Goal: Information Seeking & Learning: Find specific page/section

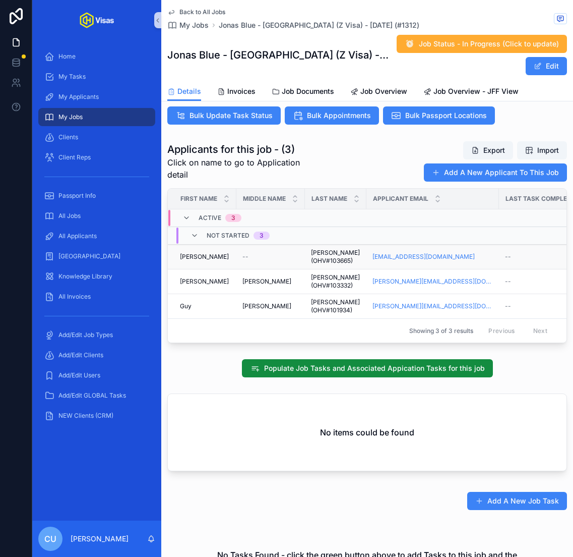
click at [217, 253] on div "[PERSON_NAME]" at bounding box center [205, 257] width 50 height 8
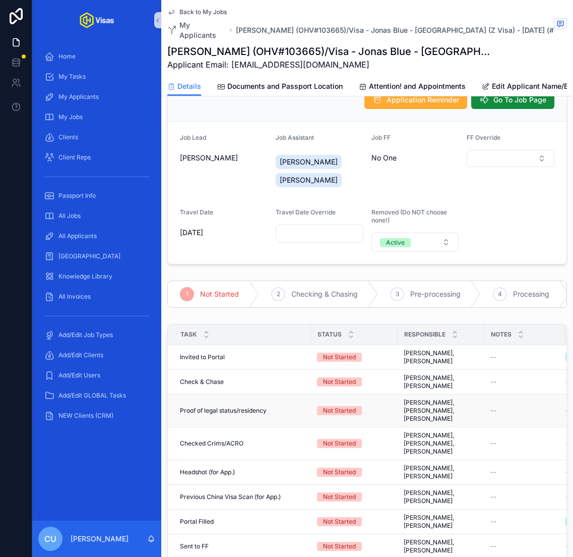
scroll to position [36, 0]
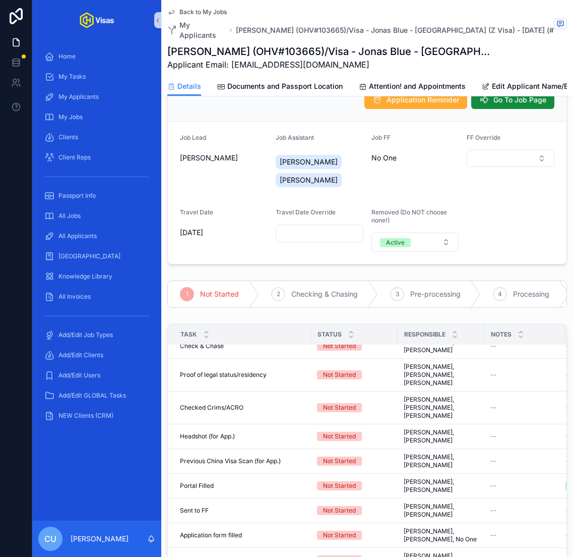
click at [370, 288] on icon "scrollable content" at bounding box center [373, 294] width 10 height 26
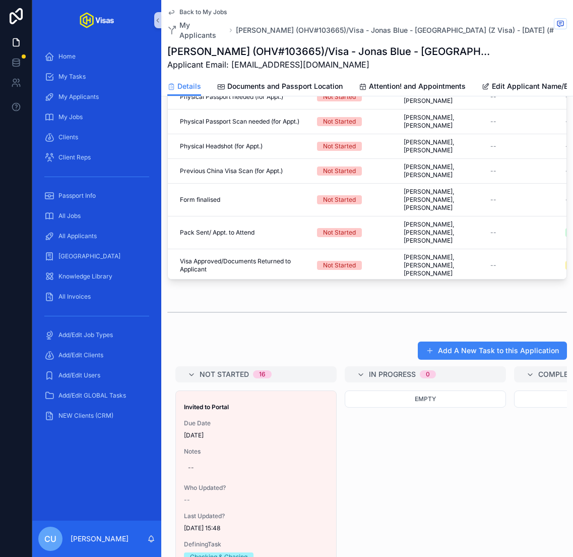
scroll to position [822, 0]
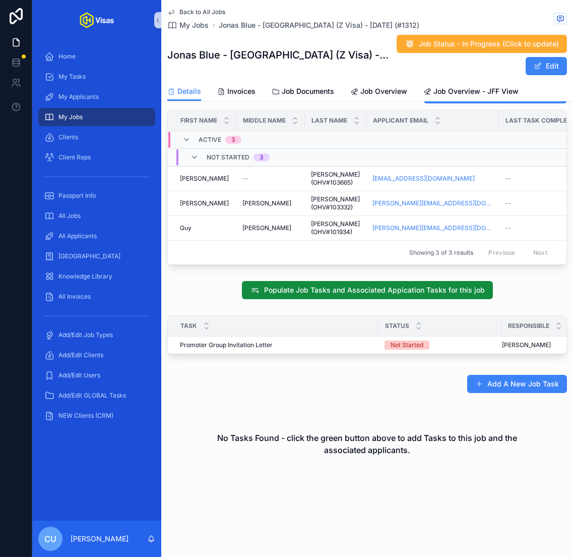
scroll to position [380, 0]
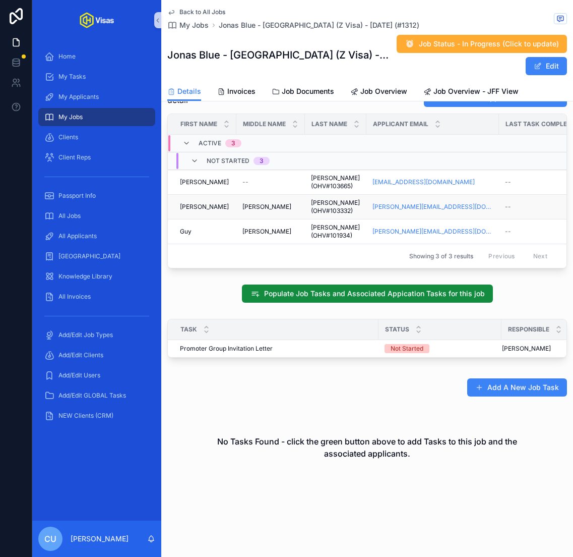
click at [212, 208] on div "[PERSON_NAME]" at bounding box center [205, 207] width 50 height 8
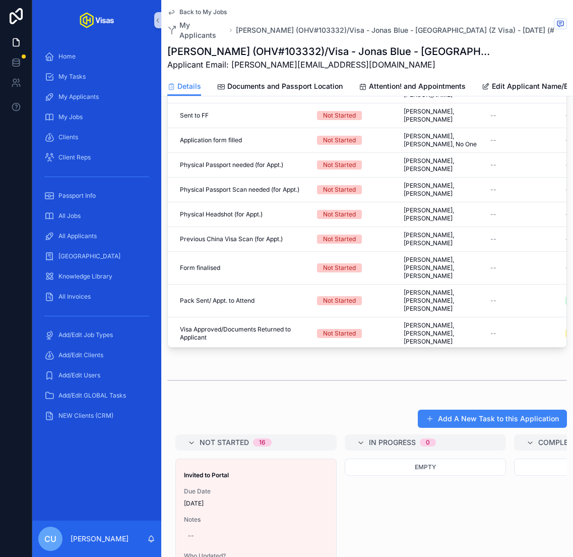
scroll to position [721, 0]
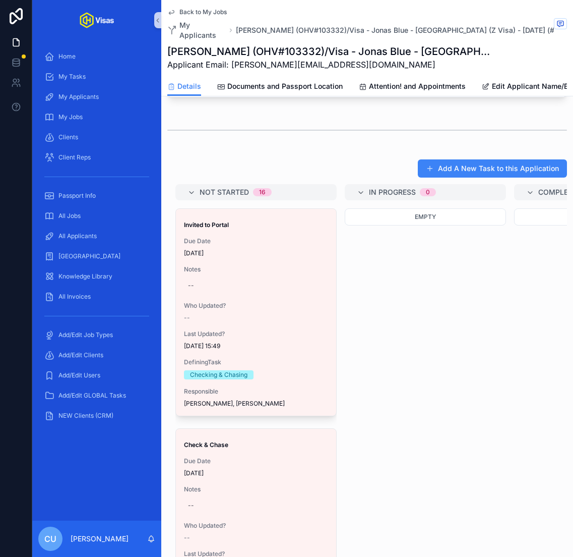
scroll to position [380, 0]
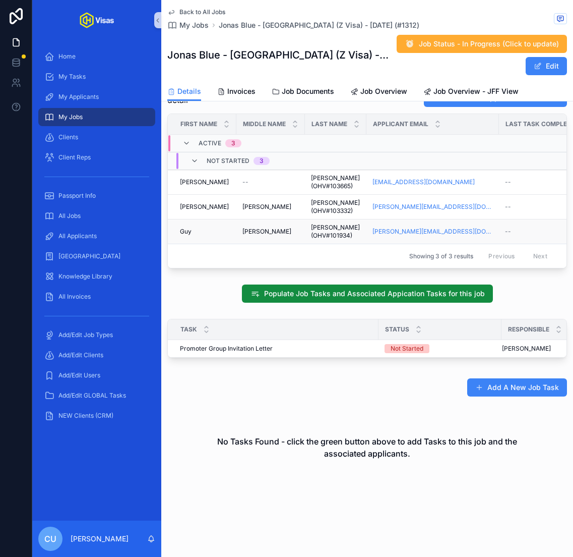
click at [213, 227] on div "[PERSON_NAME]" at bounding box center [205, 231] width 50 height 8
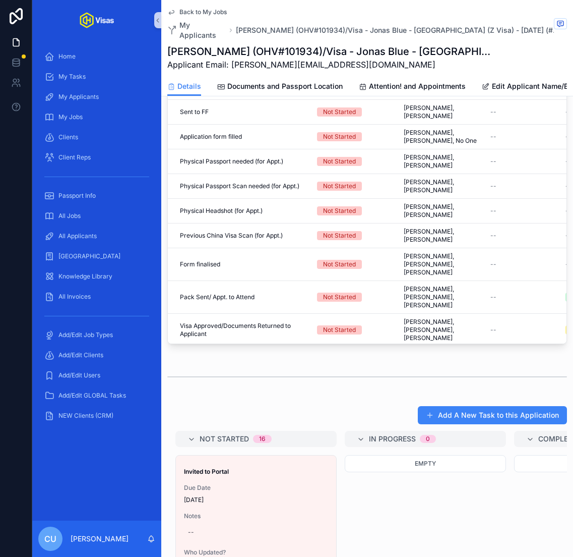
scroll to position [505, 0]
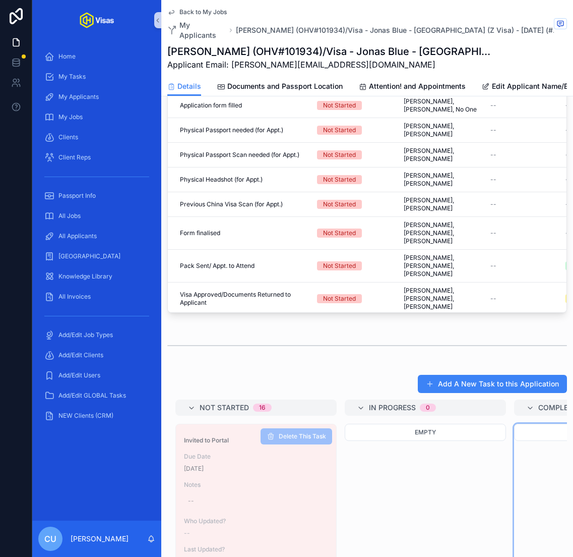
drag, startPoint x: 263, startPoint y: 462, endPoint x: 0, endPoint y: -66, distance: 589.9
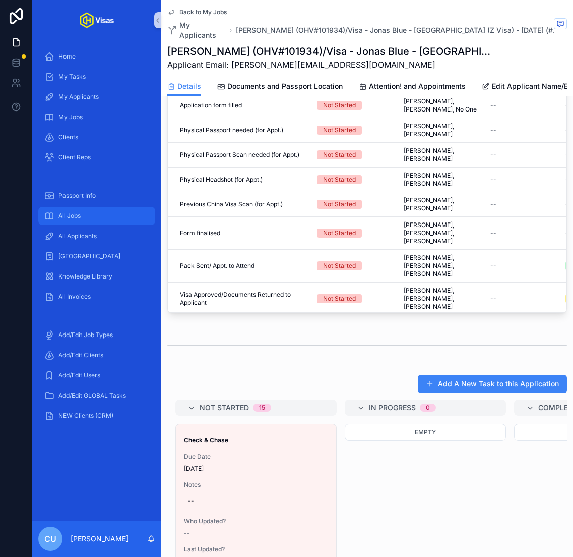
click at [98, 212] on div "All Jobs" at bounding box center [96, 216] width 105 height 16
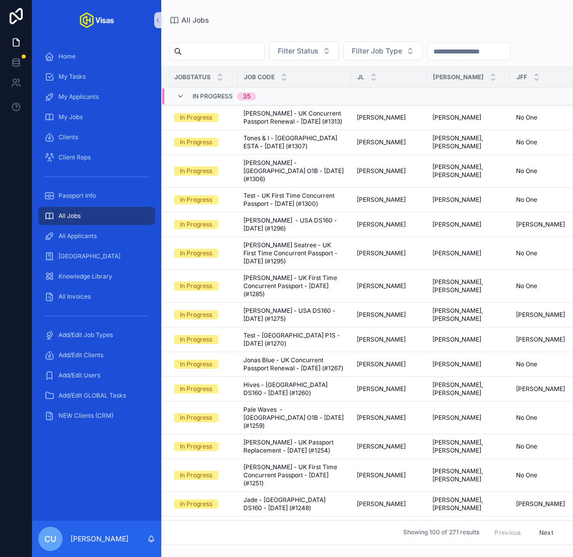
click at [242, 45] on input "scrollable content" at bounding box center [223, 51] width 83 height 14
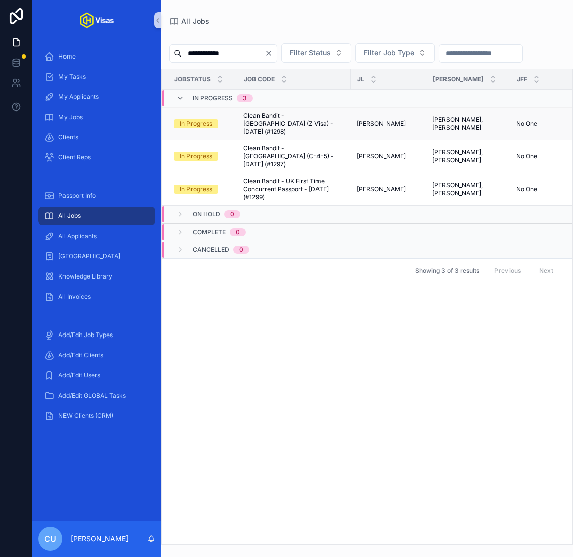
type input "**********"
click at [302, 118] on span "Clean Bandit - [GEOGRAPHIC_DATA] (Z Visa) - [DATE] (#1298)" at bounding box center [294, 123] width 101 height 24
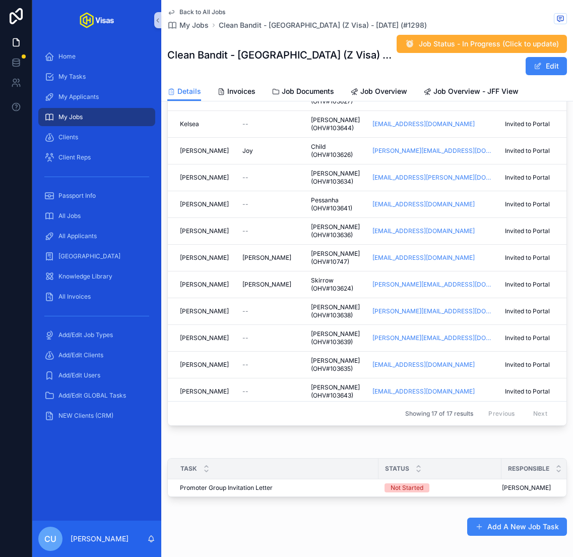
scroll to position [488, 0]
